Goal: Communication & Community: Answer question/provide support

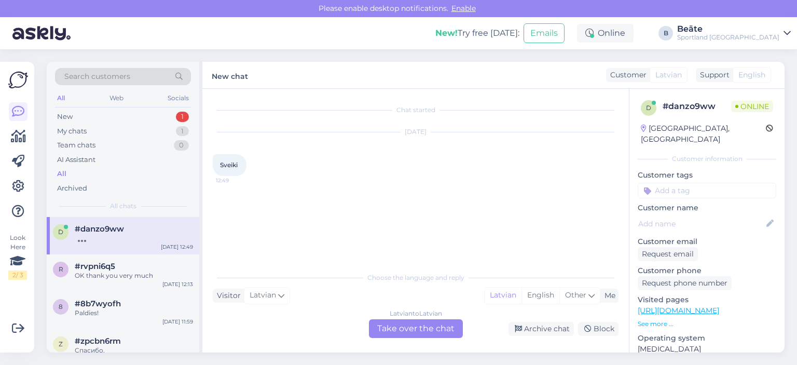
click at [380, 319] on div "Choose the language and reply Visitor Latvian Me Latvian English Other Latvian …" at bounding box center [416, 302] width 406 height 71
click at [392, 336] on div "Latvian to Latvian Take over the chat" at bounding box center [416, 328] width 94 height 19
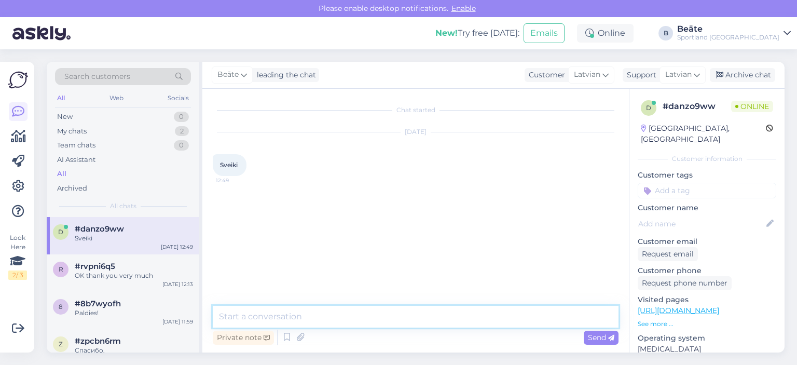
click at [395, 320] on textarea at bounding box center [416, 317] width 406 height 22
type textarea "Sveiki, kā varam Jums palīdzēt?"
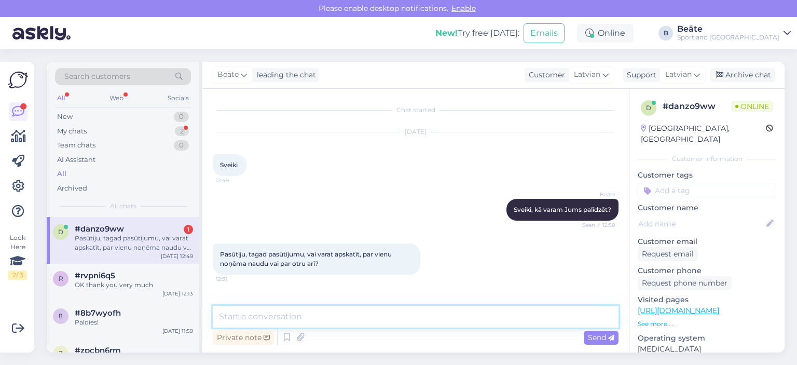
click at [375, 308] on textarea at bounding box center [416, 317] width 406 height 22
type textarea "kāds būs pasūtījuma numurs?"
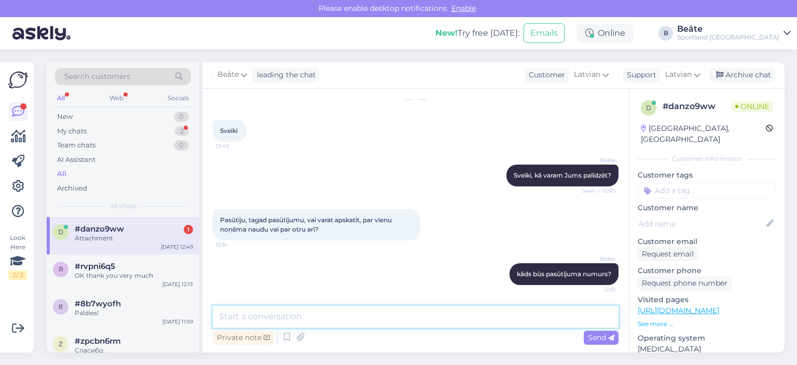
scroll to position [100, 0]
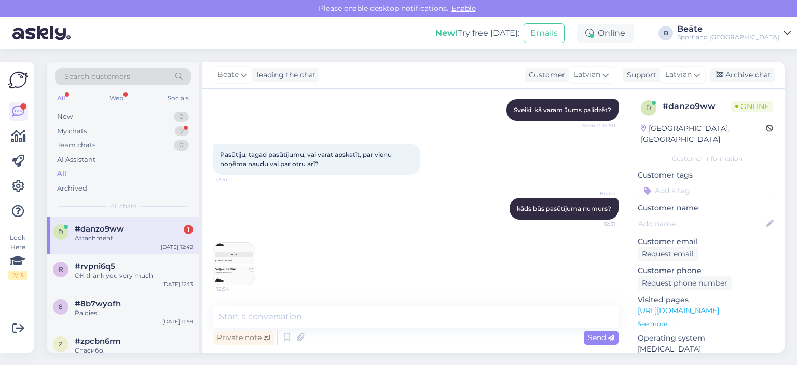
click at [229, 267] on img at bounding box center [234, 264] width 42 height 42
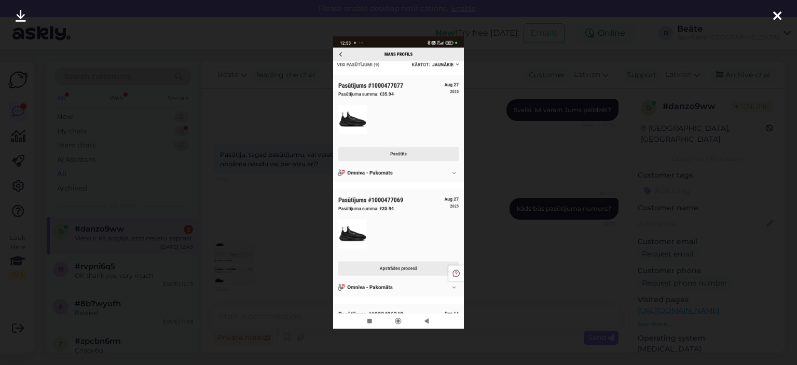
scroll to position [144, 0]
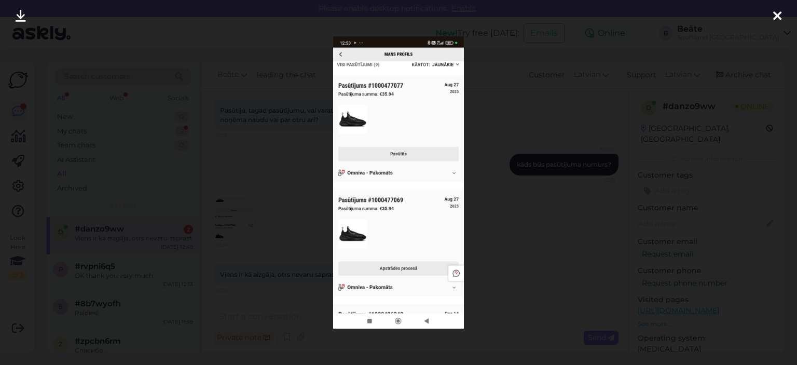
click at [495, 208] on div at bounding box center [398, 182] width 797 height 365
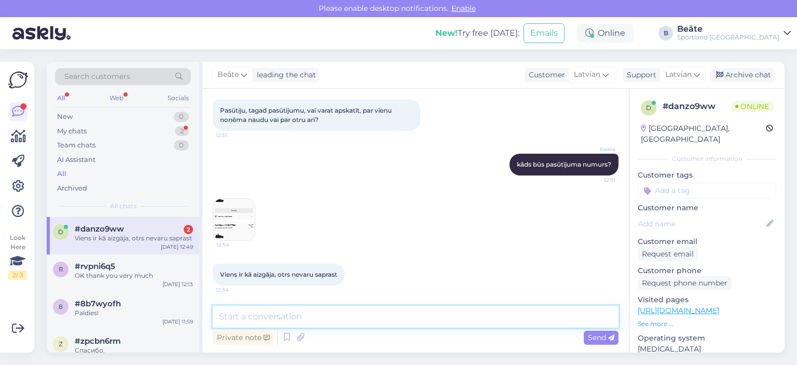
click at [333, 317] on textarea at bounding box center [416, 317] width 406 height 22
type textarea "p"
paste textarea "1000477069"
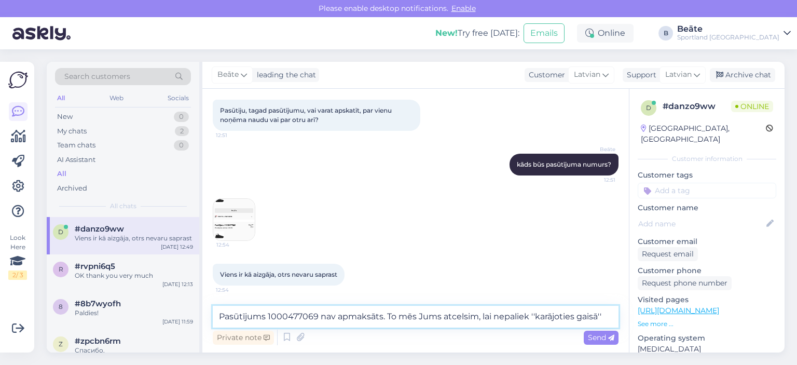
type textarea "Pasūtījums 1000477069 nav apmaksāts. To mēs Jums atcelsim, lai nepaliek ''karāj…"
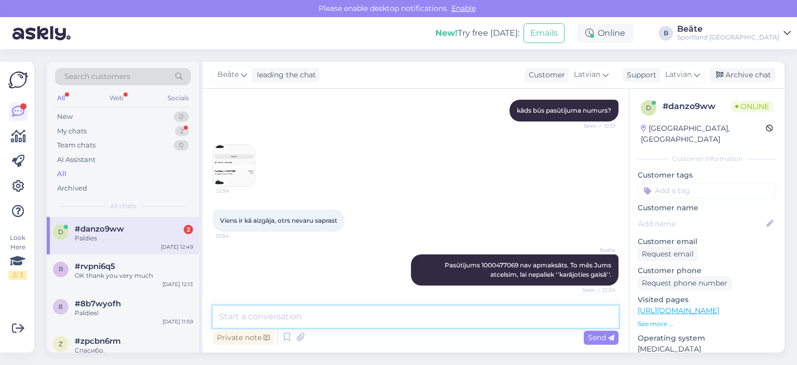
scroll to position [287, 0]
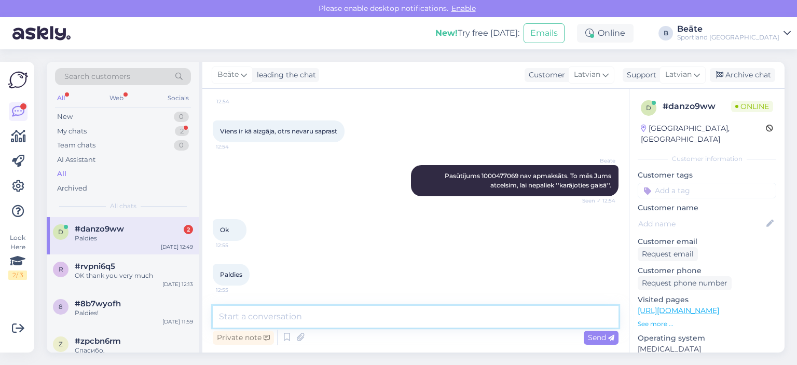
click at [321, 311] on textarea at bounding box center [416, 317] width 406 height 22
type textarea "Jauku Jums dienu! :)"
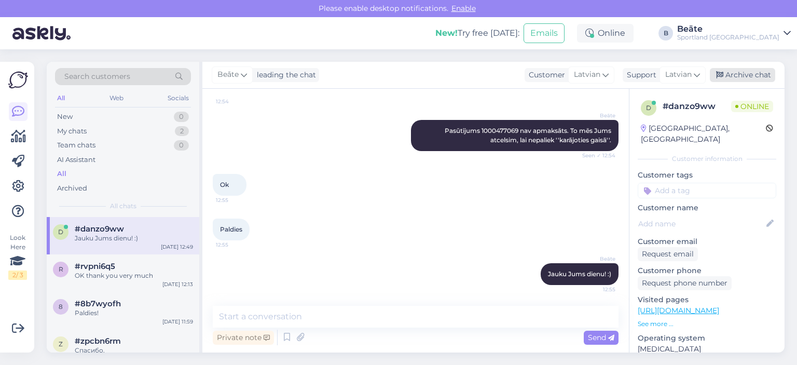
click at [736, 79] on div "Archive chat" at bounding box center [742, 75] width 65 height 14
